Goal: Task Accomplishment & Management: Complete application form

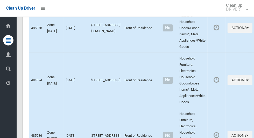
scroll to position [2595, 0]
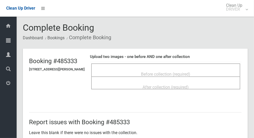
click at [197, 72] on div "Before collection (required)" at bounding box center [166, 74] width 138 height 10
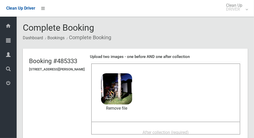
scroll to position [39, 0]
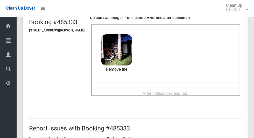
click at [184, 91] on span "After collection (required)" at bounding box center [166, 93] width 46 height 5
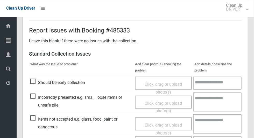
scroll to position [424, 0]
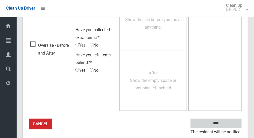
click at [225, 122] on input "****" at bounding box center [216, 124] width 51 height 10
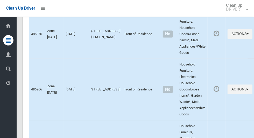
scroll to position [2595, 0]
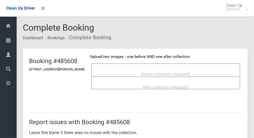
click at [175, 72] on span "Before collection (required)" at bounding box center [165, 74] width 49 height 5
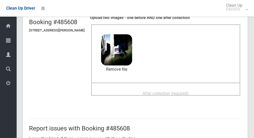
scroll to position [39, 0]
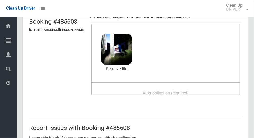
click at [173, 90] on span "After collection (required)" at bounding box center [166, 92] width 46 height 5
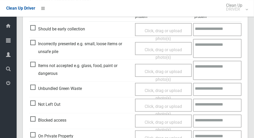
scroll to position [235, 0]
click at [34, 67] on span "Items not accepted e.g. glass, food, paint or dangerous" at bounding box center [81, 69] width 102 height 15
click at [167, 69] on span "Click, drag or upload photo(s)" at bounding box center [163, 75] width 37 height 13
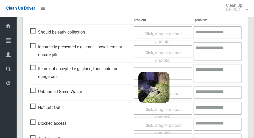
scroll to position [234, 0]
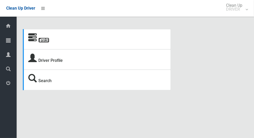
click at [45, 43] on link "Tasks" at bounding box center [43, 40] width 11 height 5
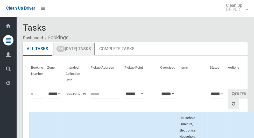
click at [88, 47] on link "54 Today's Tasks" at bounding box center [74, 48] width 42 height 13
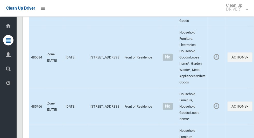
scroll to position [2595, 0]
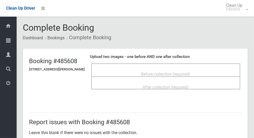
click at [167, 73] on span "Before collection (required)" at bounding box center [165, 74] width 49 height 5
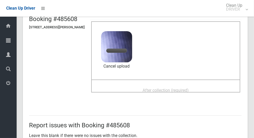
scroll to position [52, 0]
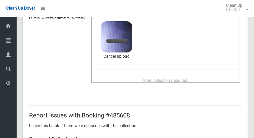
click at [184, 78] on span "After collection (required)" at bounding box center [166, 80] width 46 height 5
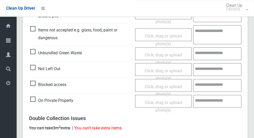
scroll to position [424, 0]
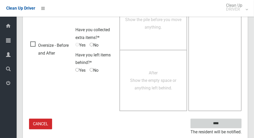
click at [225, 124] on input "****" at bounding box center [216, 124] width 51 height 10
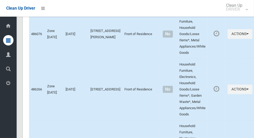
scroll to position [2595, 0]
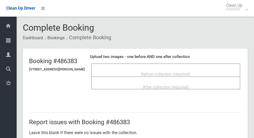
click at [156, 72] on span "Before collection (required)" at bounding box center [165, 74] width 49 height 5
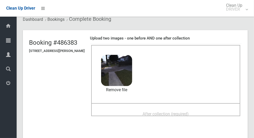
scroll to position [21, 0]
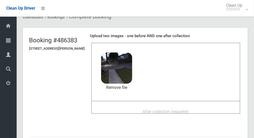
click at [189, 109] on span "After collection (required)" at bounding box center [166, 111] width 46 height 5
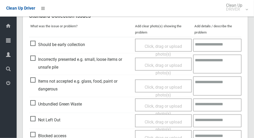
scroll to position [424, 0]
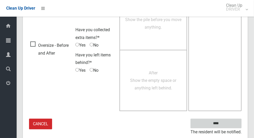
click at [225, 125] on input "****" at bounding box center [216, 124] width 51 height 10
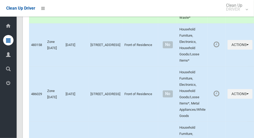
scroll to position [2595, 0]
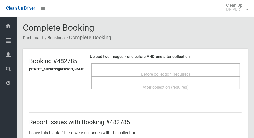
click at [190, 72] on span "Before collection (required)" at bounding box center [165, 74] width 49 height 5
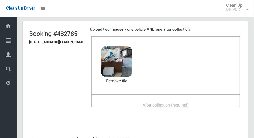
scroll to position [28, 0]
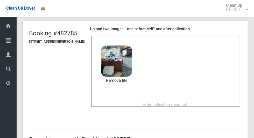
click at [189, 104] on span "After collection (required)" at bounding box center [166, 104] width 46 height 5
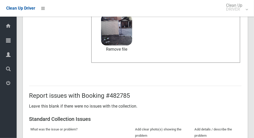
scroll to position [424, 0]
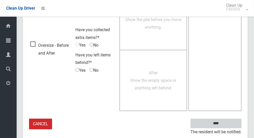
click at [225, 126] on input "****" at bounding box center [216, 124] width 51 height 10
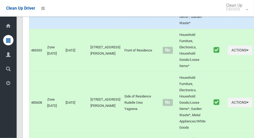
scroll to position [2595, 0]
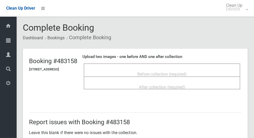
click at [178, 72] on span "Before collection (required)" at bounding box center [161, 74] width 49 height 5
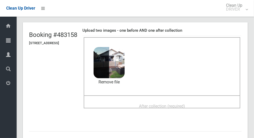
scroll to position [26, 0]
click at [181, 104] on span "After collection (required)" at bounding box center [162, 106] width 46 height 5
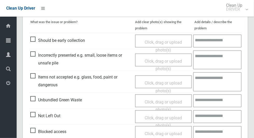
scroll to position [424, 0]
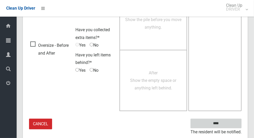
click at [225, 125] on input "****" at bounding box center [216, 124] width 51 height 10
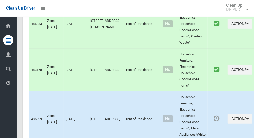
scroll to position [2595, 0]
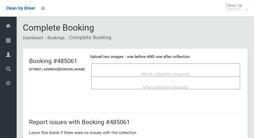
click at [199, 73] on div "Before collection (required)" at bounding box center [166, 74] width 138 height 10
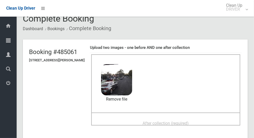
scroll to position [9, 0]
click at [159, 121] on span "After collection (required)" at bounding box center [166, 123] width 46 height 5
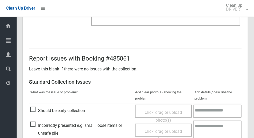
scroll to position [424, 0]
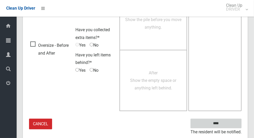
click at [226, 122] on input "****" at bounding box center [216, 124] width 51 height 10
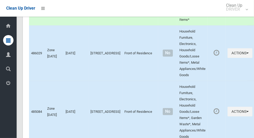
scroll to position [2595, 0]
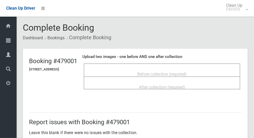
click at [187, 72] on span "Before collection (required)" at bounding box center [161, 74] width 49 height 5
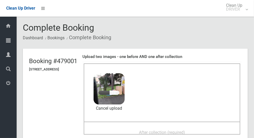
scroll to position [10, 0]
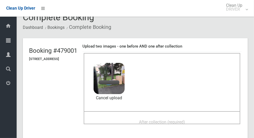
click at [185, 119] on span "After collection (required)" at bounding box center [162, 121] width 46 height 5
click at [208, 118] on div "After collection (required)" at bounding box center [161, 122] width 145 height 10
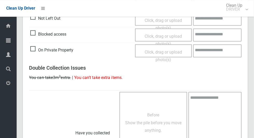
scroll to position [424, 0]
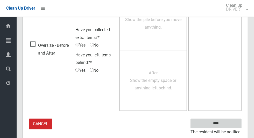
click at [225, 125] on input "****" at bounding box center [216, 124] width 51 height 10
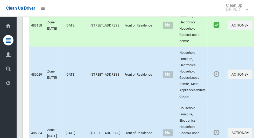
scroll to position [2595, 0]
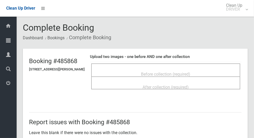
click at [191, 72] on span "Before collection (required)" at bounding box center [165, 74] width 49 height 5
click at [204, 72] on div "Before collection (required)" at bounding box center [166, 74] width 138 height 10
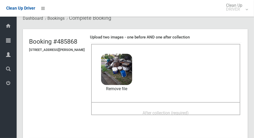
scroll to position [24, 0]
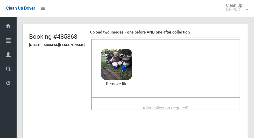
click at [205, 105] on div "After collection (required)" at bounding box center [166, 108] width 138 height 10
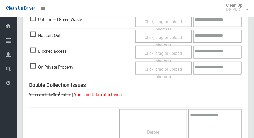
scroll to position [424, 0]
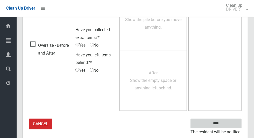
click at [227, 122] on input "****" at bounding box center [216, 124] width 51 height 10
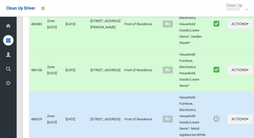
scroll to position [2595, 0]
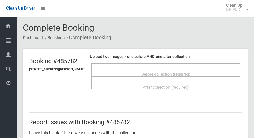
click at [191, 75] on span "Before collection (required)" at bounding box center [165, 74] width 49 height 5
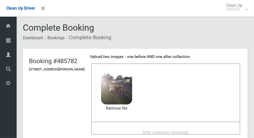
scroll to position [29, 0]
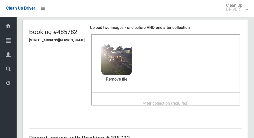
click at [206, 101] on div "After collection (required)" at bounding box center [166, 103] width 138 height 10
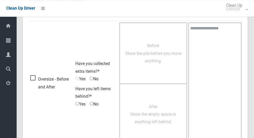
scroll to position [424, 0]
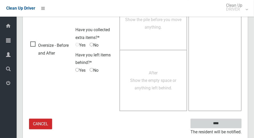
click at [225, 123] on input "****" at bounding box center [216, 124] width 51 height 10
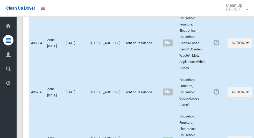
scroll to position [2595, 0]
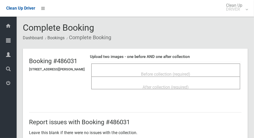
click at [194, 65] on div "Before collection (required)" at bounding box center [165, 69] width 149 height 13
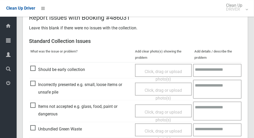
scroll to position [150, 0]
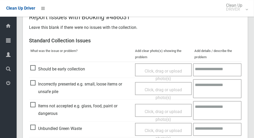
click at [38, 84] on span "Incorrectly presented e.g. small, loose items or unsafe pile" at bounding box center [81, 87] width 102 height 15
click at [33, 82] on span "Incorrectly presented e.g. small, loose items or unsafe pile" at bounding box center [81, 87] width 102 height 15
click at [163, 90] on span "Click, drag or upload photo(s)" at bounding box center [163, 93] width 37 height 13
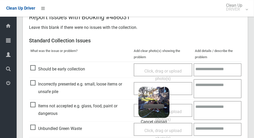
click at [206, 88] on textarea at bounding box center [218, 88] width 48 height 19
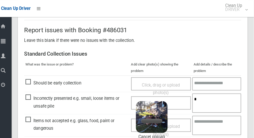
scroll to position [179, 0]
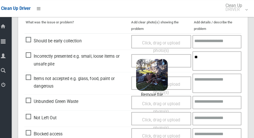
type textarea "*"
click at [210, 59] on textarea at bounding box center [218, 59] width 48 height 19
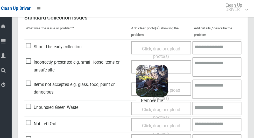
scroll to position [164, 0]
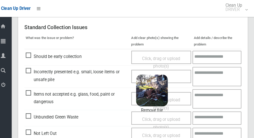
click at [188, 29] on h3 "Standard Collection Issues" at bounding box center [135, 27] width 213 height 6
click at [182, 75] on div "Click, drag or upload photo(s) 4 MB 2025-09-2306.20.452441846745661505594.jpg C…" at bounding box center [163, 74] width 59 height 13
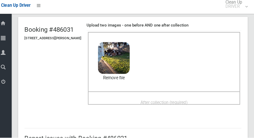
scroll to position [29, 0]
click at [185, 101] on span "After collection (required)" at bounding box center [166, 103] width 46 height 5
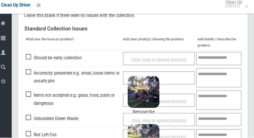
scroll to position [205, 0]
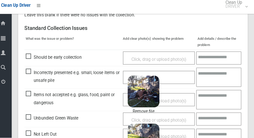
click at [217, 77] on textarea at bounding box center [219, 78] width 44 height 19
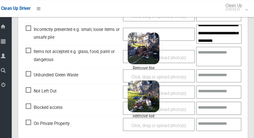
scroll to position [12, 0]
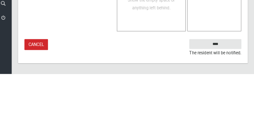
type textarea "**********"
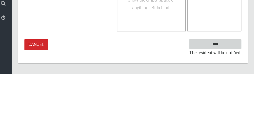
click at [225, 113] on input "****" at bounding box center [216, 109] width 51 height 10
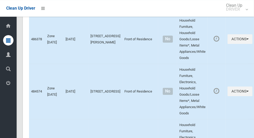
scroll to position [2595, 0]
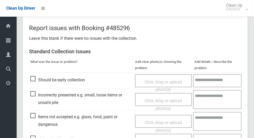
scroll to position [141, 0]
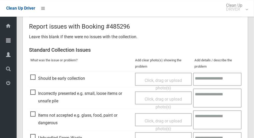
click at [34, 96] on span "Incorrectly presented e.g. small, loose items or unsafe pile" at bounding box center [81, 96] width 102 height 15
click at [160, 97] on span "Click, drag or upload photo(s)" at bounding box center [163, 102] width 37 height 13
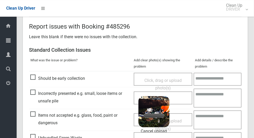
click at [213, 101] on textarea at bounding box center [218, 97] width 48 height 19
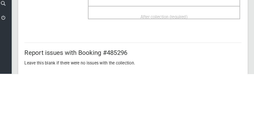
scroll to position [54, 0]
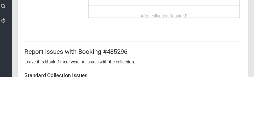
click at [167, 77] on span "After collection (required)" at bounding box center [166, 78] width 46 height 5
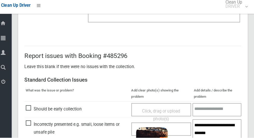
scroll to position [164, 0]
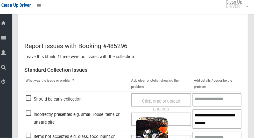
click at [225, 123] on textarea "**********" at bounding box center [218, 119] width 48 height 19
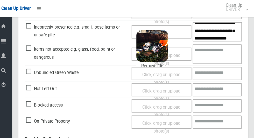
scroll to position [12, 0]
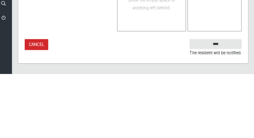
type textarea "**********"
click at [225, 113] on input "****" at bounding box center [216, 109] width 51 height 10
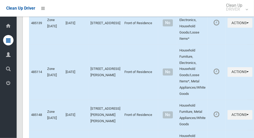
scroll to position [2595, 0]
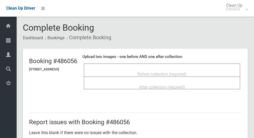
click at [142, 72] on span "Before collection (required)" at bounding box center [161, 74] width 49 height 5
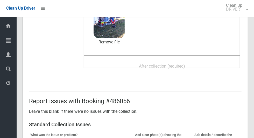
scroll to position [66, 0]
click at [224, 61] on div "After collection (required)" at bounding box center [161, 66] width 145 height 10
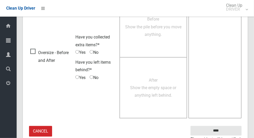
scroll to position [424, 0]
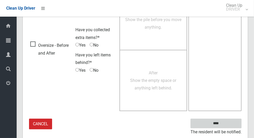
click at [225, 125] on input "****" at bounding box center [216, 124] width 51 height 10
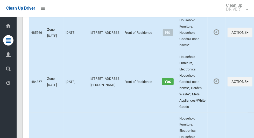
scroll to position [2595, 0]
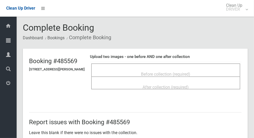
click at [190, 73] on span "Before collection (required)" at bounding box center [165, 74] width 49 height 5
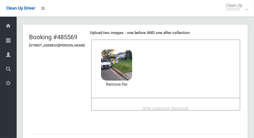
scroll to position [24, 0]
click at [225, 105] on div "After collection (required)" at bounding box center [166, 109] width 138 height 10
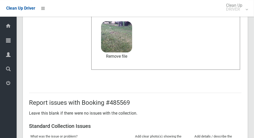
scroll to position [424, 0]
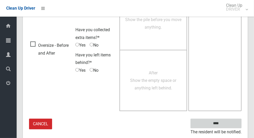
click at [227, 122] on input "****" at bounding box center [216, 124] width 51 height 10
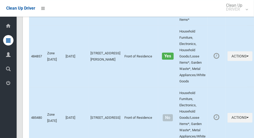
scroll to position [2595, 0]
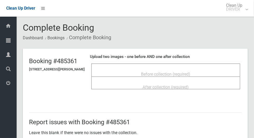
click at [158, 72] on span "Before collection (required)" at bounding box center [165, 74] width 49 height 5
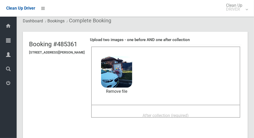
scroll to position [17, 0]
click at [212, 114] on div "After collection (required)" at bounding box center [166, 116] width 138 height 10
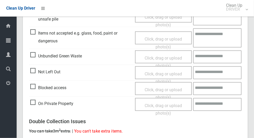
scroll to position [424, 0]
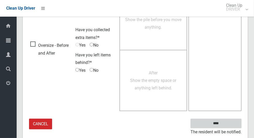
click at [227, 121] on input "****" at bounding box center [216, 124] width 51 height 10
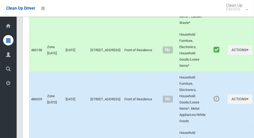
scroll to position [2595, 0]
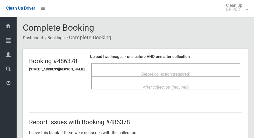
click at [137, 70] on div "Before collection (required)" at bounding box center [166, 74] width 138 height 10
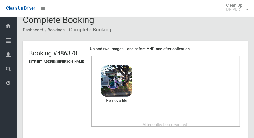
scroll to position [27, 0]
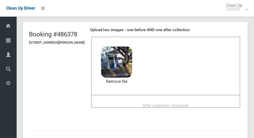
click at [202, 103] on div "After collection (required)" at bounding box center [166, 105] width 138 height 10
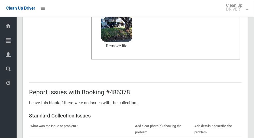
scroll to position [424, 0]
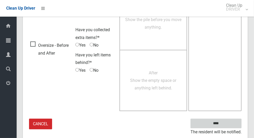
click at [227, 123] on input "****" at bounding box center [216, 124] width 51 height 10
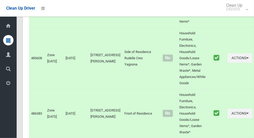
scroll to position [2595, 0]
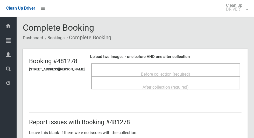
click at [191, 72] on span "Before collection (required)" at bounding box center [165, 74] width 49 height 5
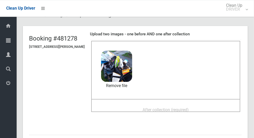
scroll to position [23, 0]
click at [202, 105] on div "After collection (required)" at bounding box center [166, 110] width 138 height 10
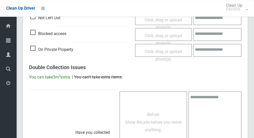
scroll to position [424, 0]
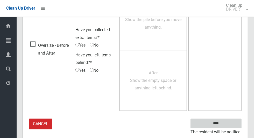
click at [225, 126] on input "****" at bounding box center [216, 124] width 51 height 10
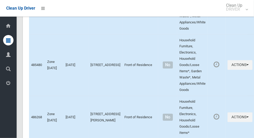
scroll to position [2595, 0]
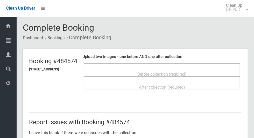
click at [187, 72] on span "Before collection (required)" at bounding box center [161, 74] width 49 height 5
click at [186, 72] on span "Before collection (required)" at bounding box center [161, 74] width 49 height 5
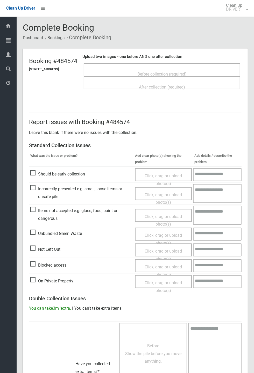
click at [154, 72] on span "Before collection (required)" at bounding box center [161, 74] width 49 height 5
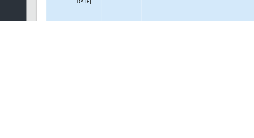
scroll to position [2595, 0]
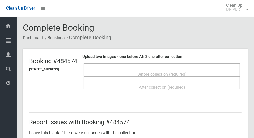
click at [187, 72] on span "Before collection (required)" at bounding box center [161, 74] width 49 height 5
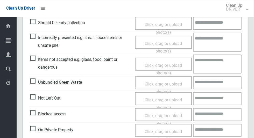
scroll to position [154, 0]
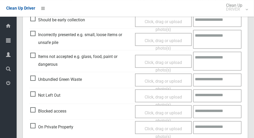
click at [38, 94] on span "Not Left Out" at bounding box center [45, 95] width 30 height 8
click at [35, 94] on span "Not Left Out" at bounding box center [45, 95] width 30 height 8
click at [166, 96] on span "Click, drag or upload photo(s)" at bounding box center [163, 100] width 37 height 13
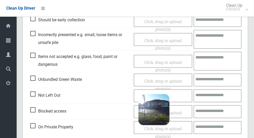
scroll to position [334, 0]
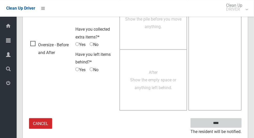
click at [228, 123] on input "****" at bounding box center [216, 123] width 51 height 10
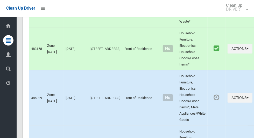
scroll to position [2595, 0]
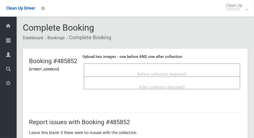
click at [186, 73] on span "Before collection (required)" at bounding box center [161, 74] width 49 height 5
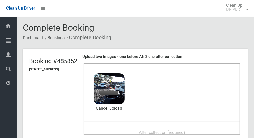
scroll to position [22, 0]
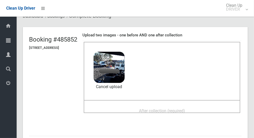
click at [185, 108] on span "After collection (required)" at bounding box center [162, 110] width 46 height 5
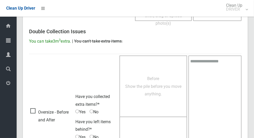
scroll to position [424, 0]
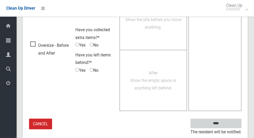
click at [225, 126] on input "****" at bounding box center [216, 124] width 51 height 10
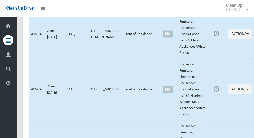
scroll to position [2595, 0]
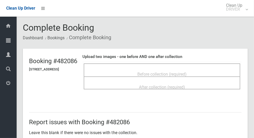
click at [203, 69] on div "Before collection (required)" at bounding box center [161, 74] width 145 height 10
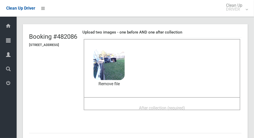
scroll to position [24, 0]
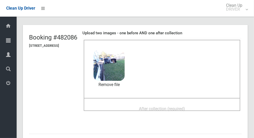
click at [185, 106] on span "After collection (required)" at bounding box center [162, 108] width 46 height 5
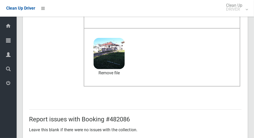
scroll to position [424, 0]
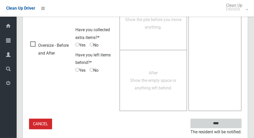
click at [228, 122] on input "****" at bounding box center [216, 124] width 51 height 10
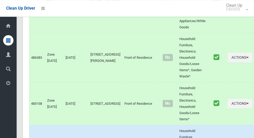
scroll to position [2595, 0]
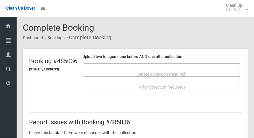
click at [187, 72] on span "Before collection (required)" at bounding box center [161, 74] width 49 height 5
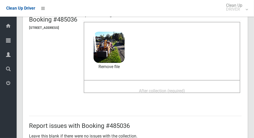
scroll to position [43, 0]
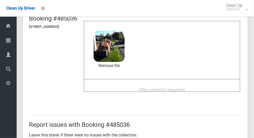
click at [185, 87] on span "After collection (required)" at bounding box center [162, 89] width 46 height 5
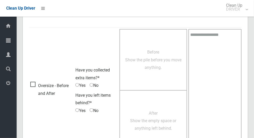
scroll to position [424, 0]
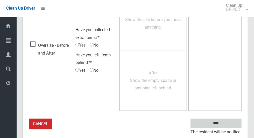
click at [225, 126] on input "****" at bounding box center [216, 124] width 51 height 10
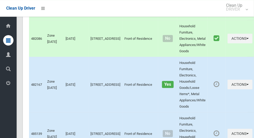
scroll to position [2595, 0]
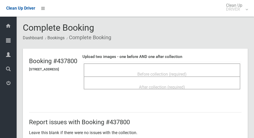
click at [180, 74] on span "Before collection (required)" at bounding box center [161, 74] width 49 height 5
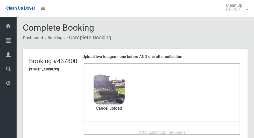
scroll to position [30, 0]
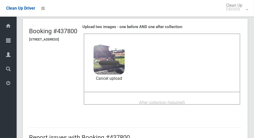
click at [185, 101] on span "After collection (required)" at bounding box center [162, 102] width 46 height 5
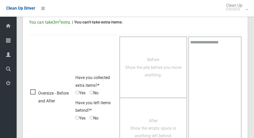
scroll to position [424, 0]
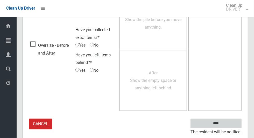
click at [225, 126] on input "****" at bounding box center [216, 124] width 51 height 10
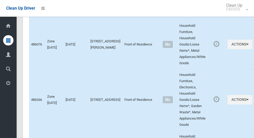
scroll to position [2595, 0]
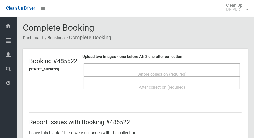
click at [203, 71] on div "Before collection (required)" at bounding box center [161, 74] width 145 height 10
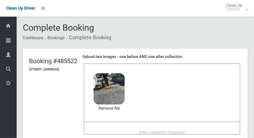
click at [206, 127] on div "After collection (required)" at bounding box center [161, 132] width 145 height 10
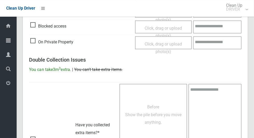
scroll to position [424, 0]
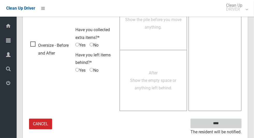
click at [225, 126] on input "****" at bounding box center [216, 124] width 51 height 10
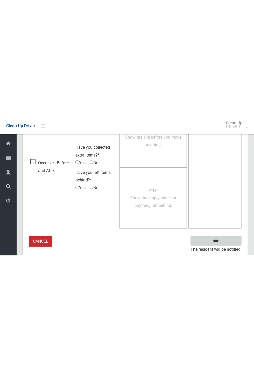
scroll to position [204, 0]
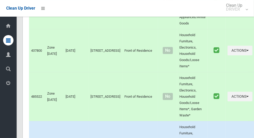
scroll to position [2595, 0]
